Goal: Check status: Check status

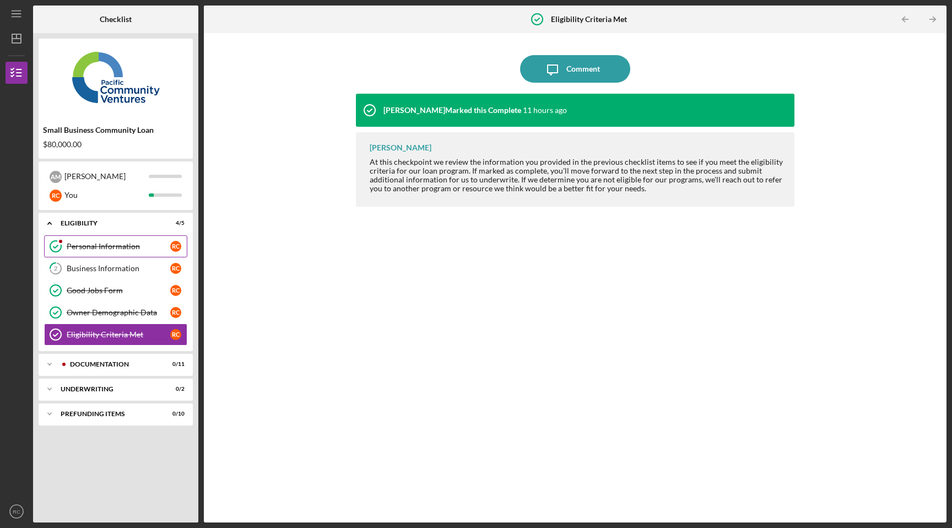
click at [125, 250] on div "Personal Information" at bounding box center [119, 246] width 104 height 9
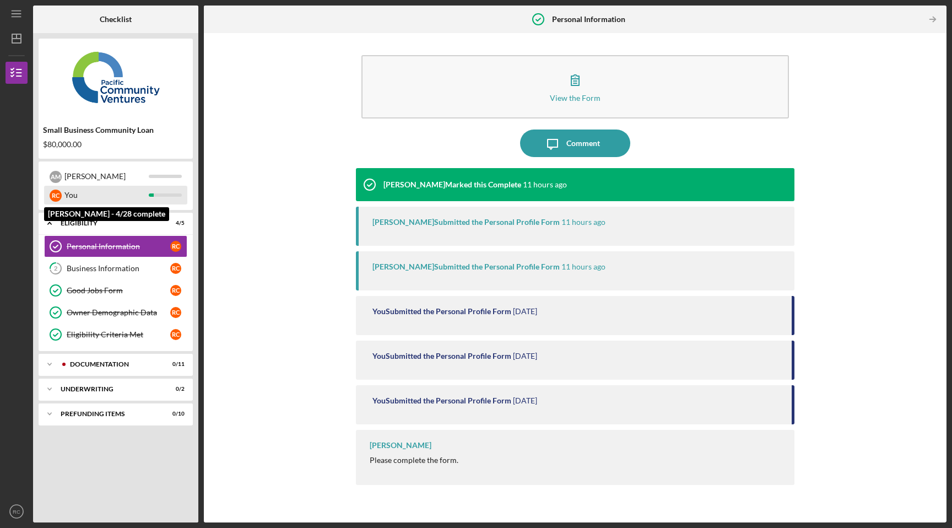
click at [117, 203] on div "You" at bounding box center [106, 195] width 84 height 19
click at [107, 192] on div "You" at bounding box center [106, 195] width 84 height 19
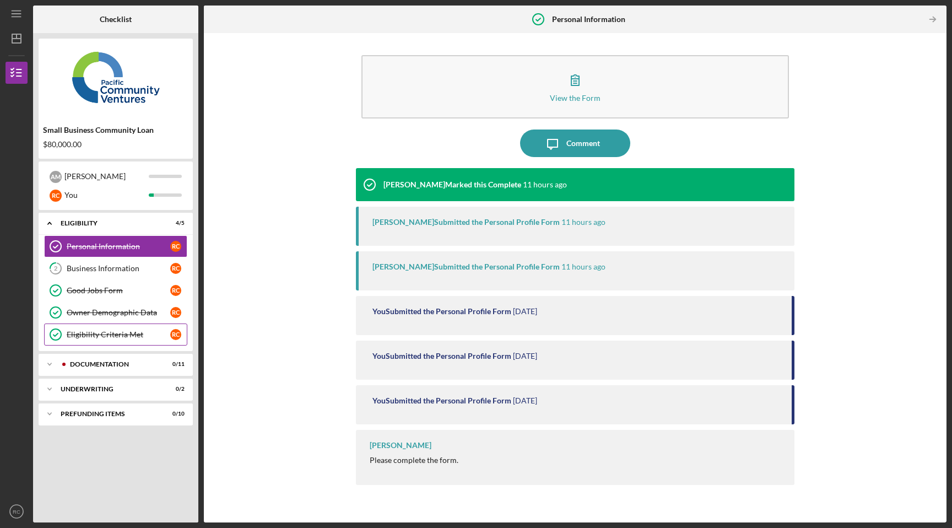
click at [135, 339] on link "Eligibility Criteria Met Eligibility Criteria Met R C" at bounding box center [115, 335] width 143 height 22
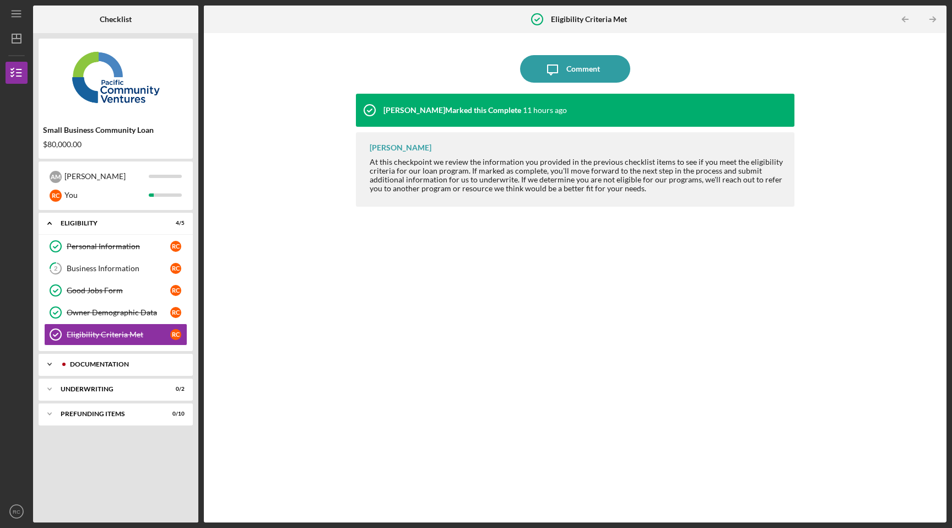
click at [138, 366] on div "Documentation" at bounding box center [124, 364] width 109 height 7
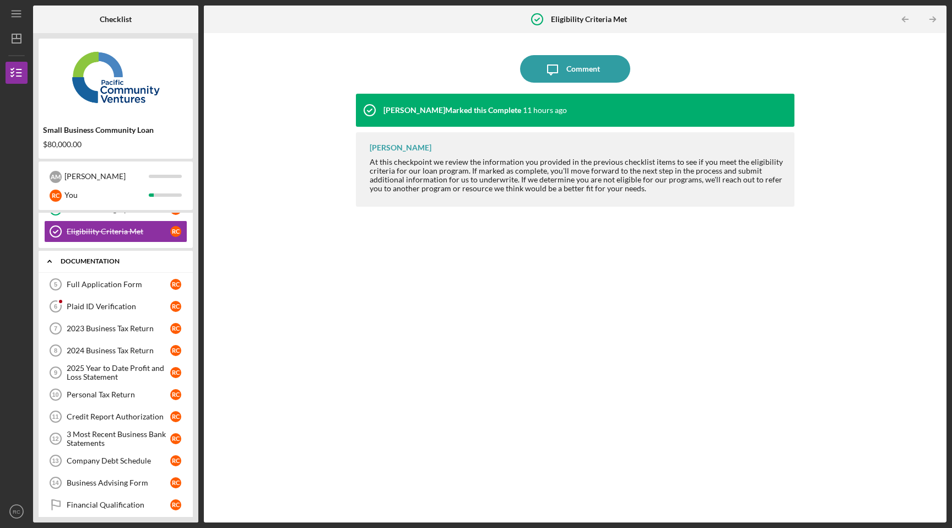
scroll to position [105, 0]
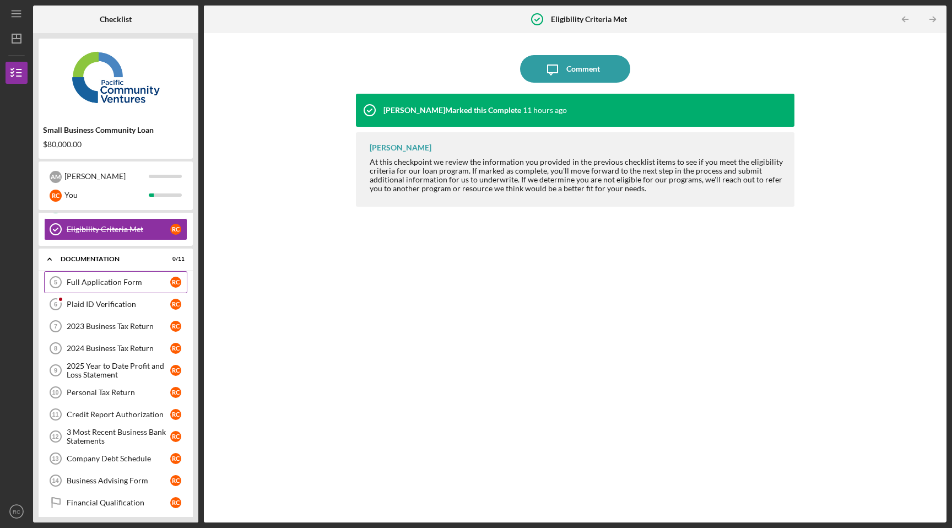
click at [129, 283] on div "Full Application Form" at bounding box center [119, 282] width 104 height 9
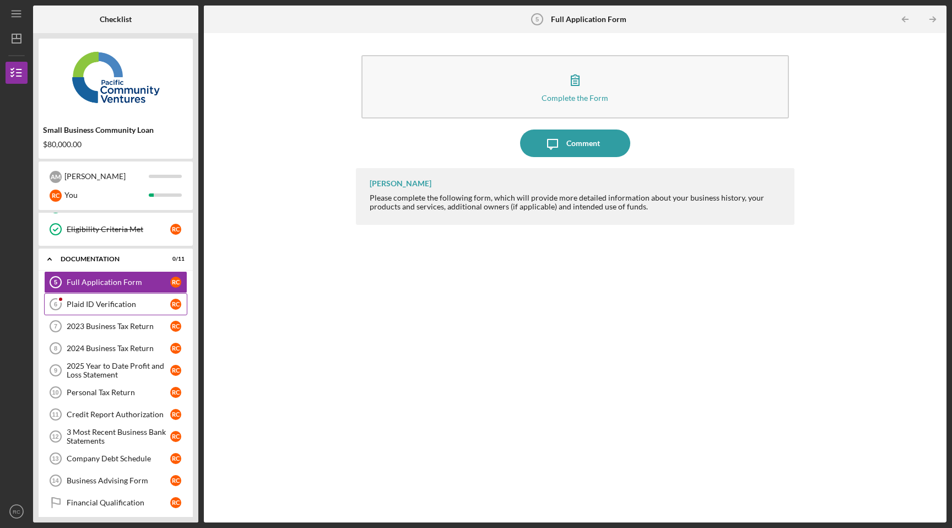
click at [114, 300] on div "Plaid ID Verification" at bounding box center [119, 304] width 104 height 9
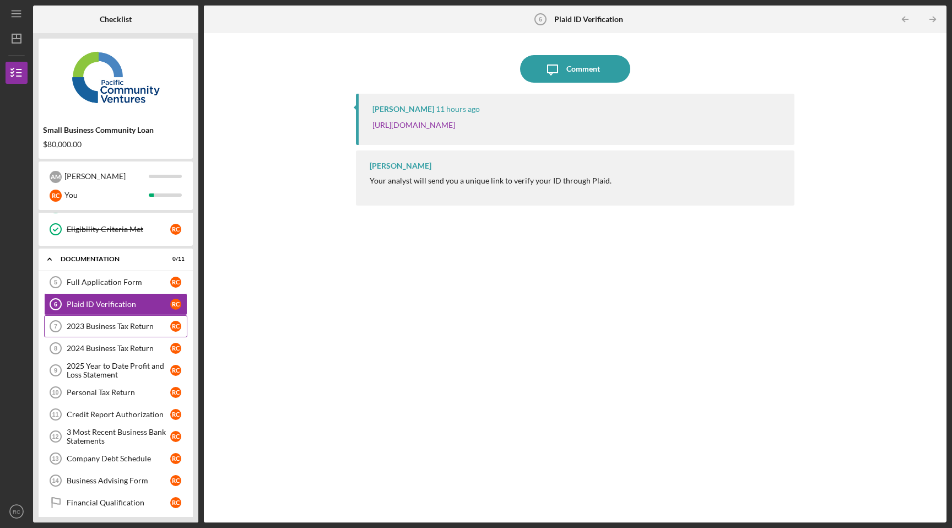
click at [144, 328] on div "2023 Business Tax Return" at bounding box center [119, 326] width 104 height 9
